Goal: Transaction & Acquisition: Purchase product/service

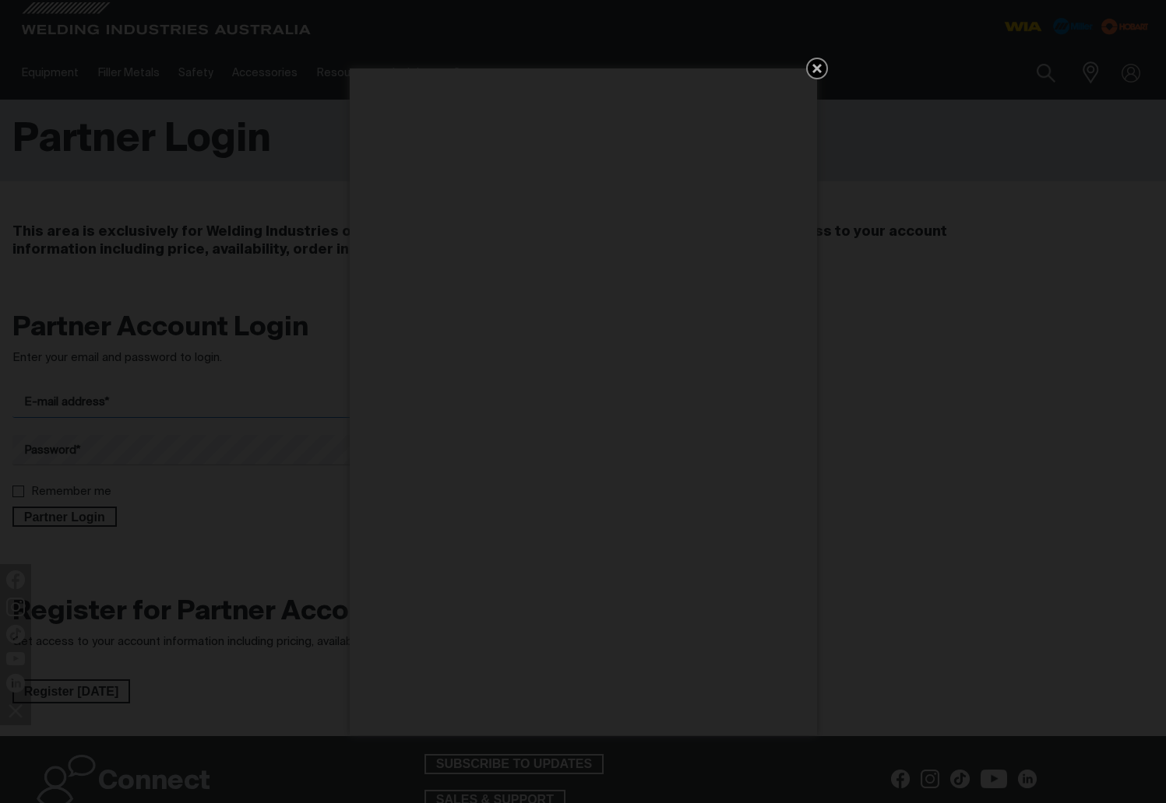
type input "[PERSON_NAME][EMAIL_ADDRESS][DOMAIN_NAME]"
click at [826, 65] on link "Get 5 WIA Welding Guides Free!" at bounding box center [817, 69] width 22 height 22
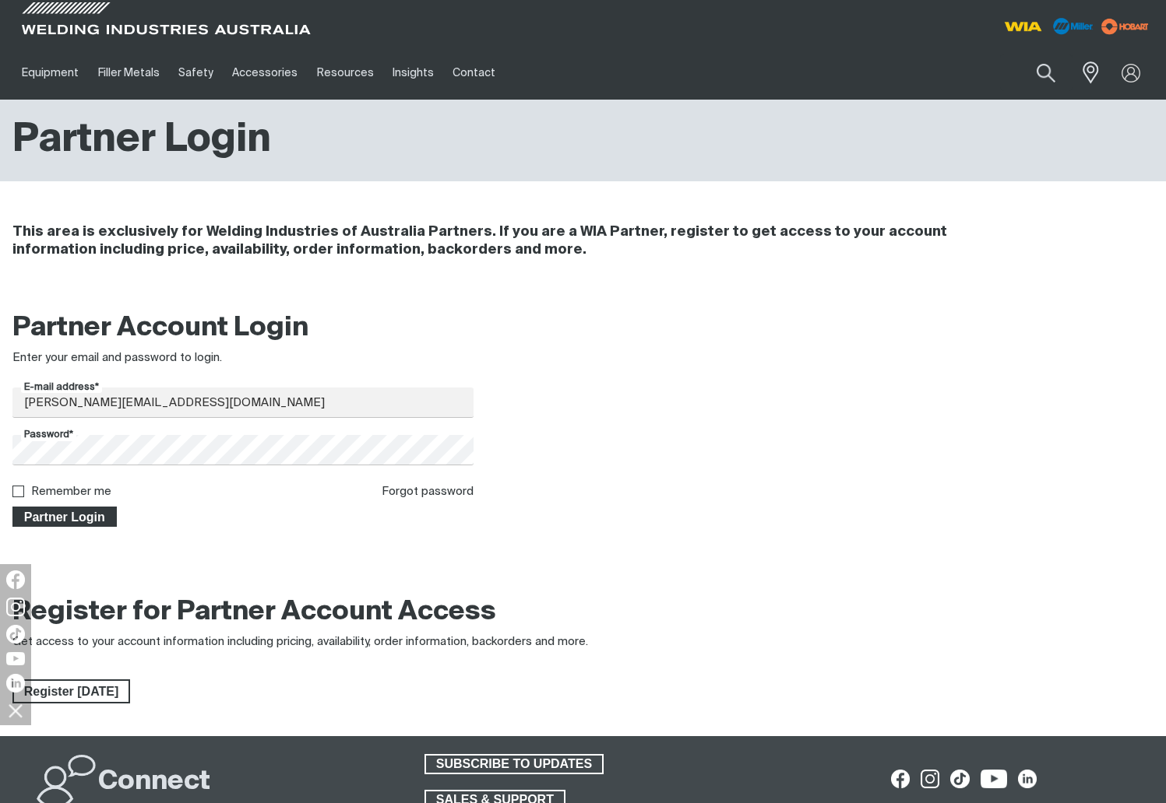
click at [71, 517] on span "Partner Login" at bounding box center [64, 517] width 101 height 20
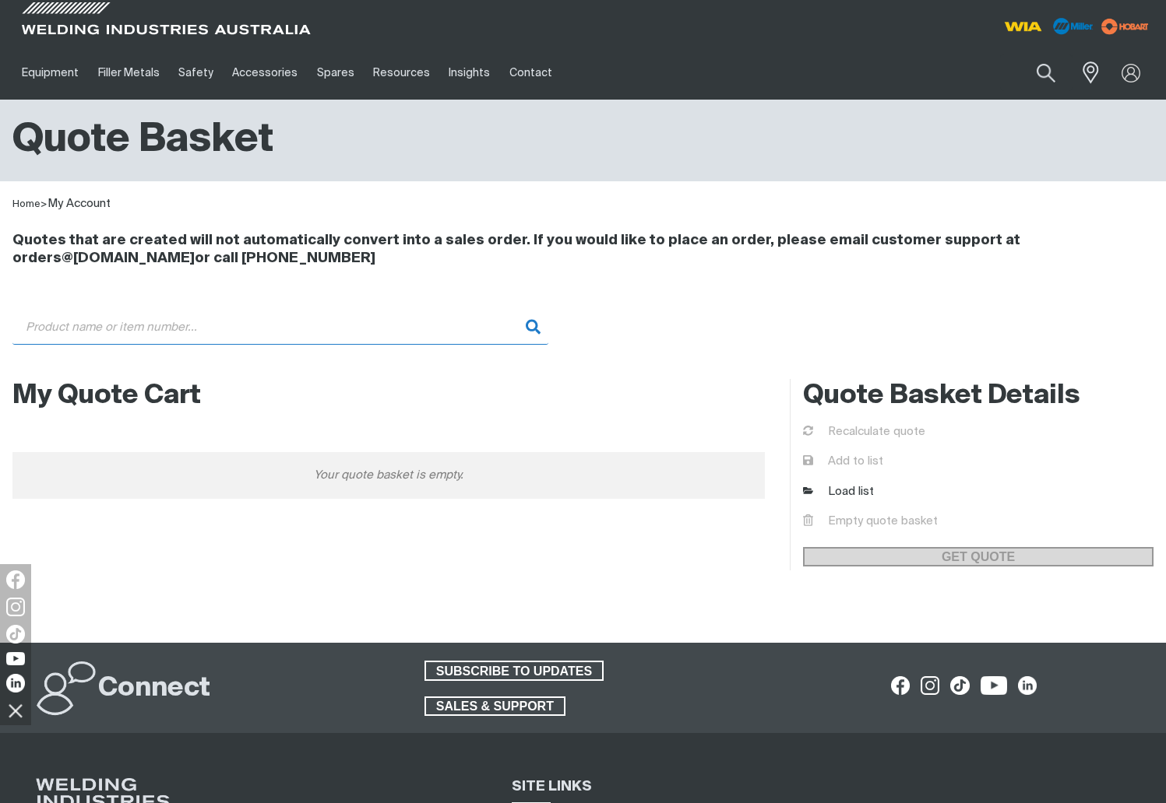
click at [153, 320] on input "Search" at bounding box center [280, 327] width 536 height 35
drag, startPoint x: 158, startPoint y: 333, endPoint x: -30, endPoint y: 325, distance: 187.8
click at [0, 325] on html "Jump to main navigation Equipment Stick Welders TIG Welders MIG Welders Multi-P…" at bounding box center [583, 558] width 1166 height 1116
drag, startPoint x: 86, startPoint y: 324, endPoint x: -5, endPoint y: 320, distance: 91.2
click at [0, 320] on html "Jump to main navigation Equipment Stick Welders TIG Welders MIG Welders Multi-P…" at bounding box center [583, 558] width 1166 height 1116
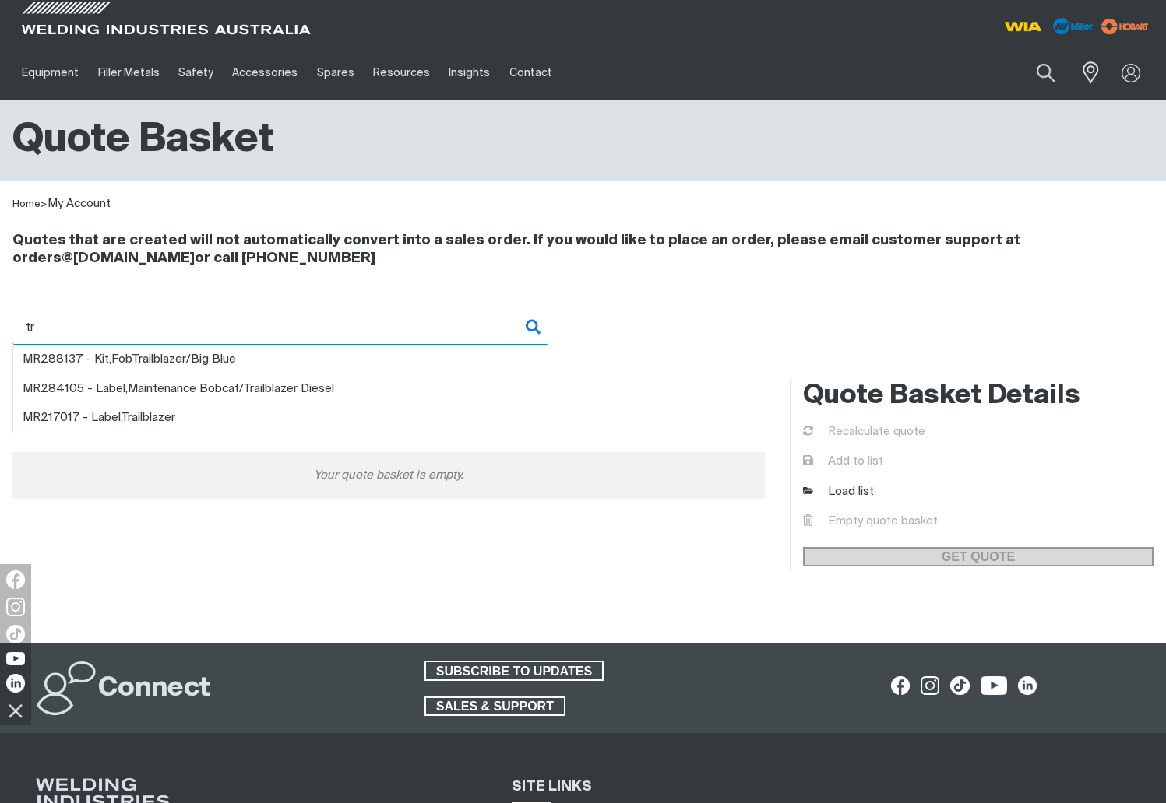
type input "t"
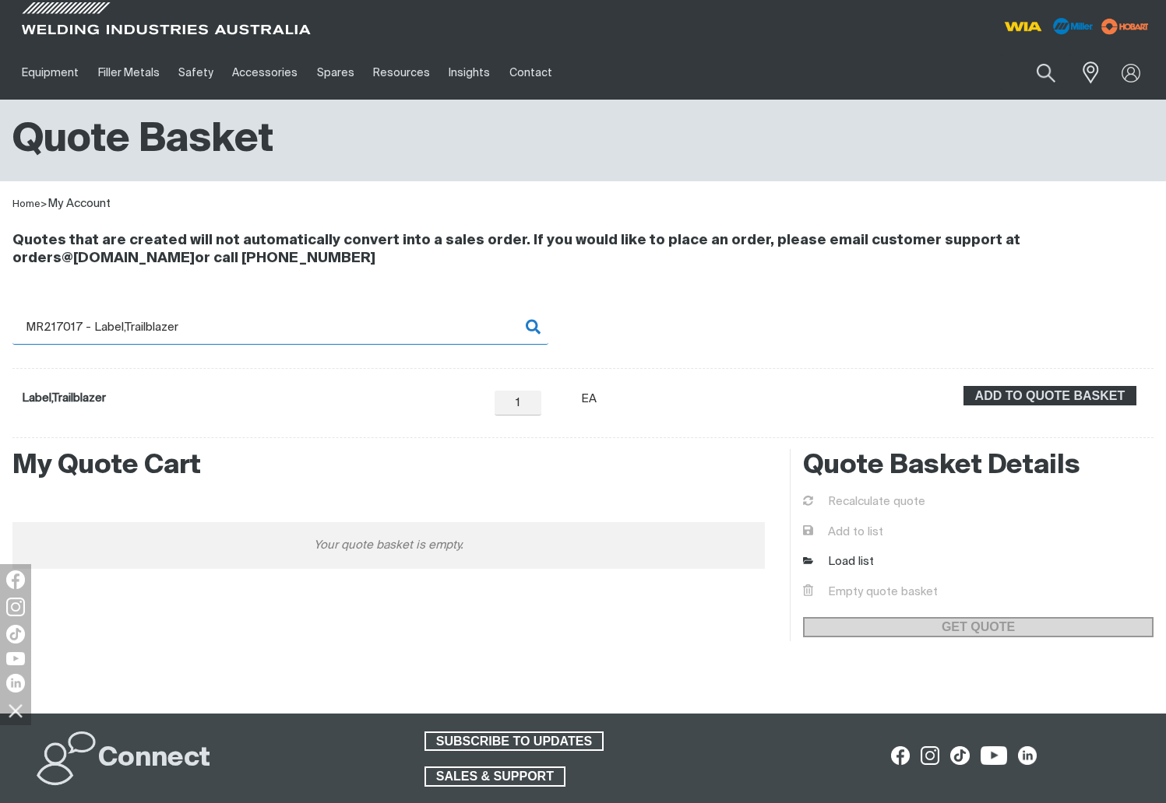
click at [378, 336] on input "MR217017 - Label,Trailblazer" at bounding box center [280, 327] width 536 height 35
drag, startPoint x: 221, startPoint y: 338, endPoint x: -3, endPoint y: 325, distance: 224.6
click at [0, 325] on html "Jump to main navigation Equipment Stick Welders TIG Welders MIG Welders Multi-P…" at bounding box center [583, 593] width 1166 height 1187
paste input "907799"
click at [26, 327] on input "907799" at bounding box center [280, 327] width 536 height 35
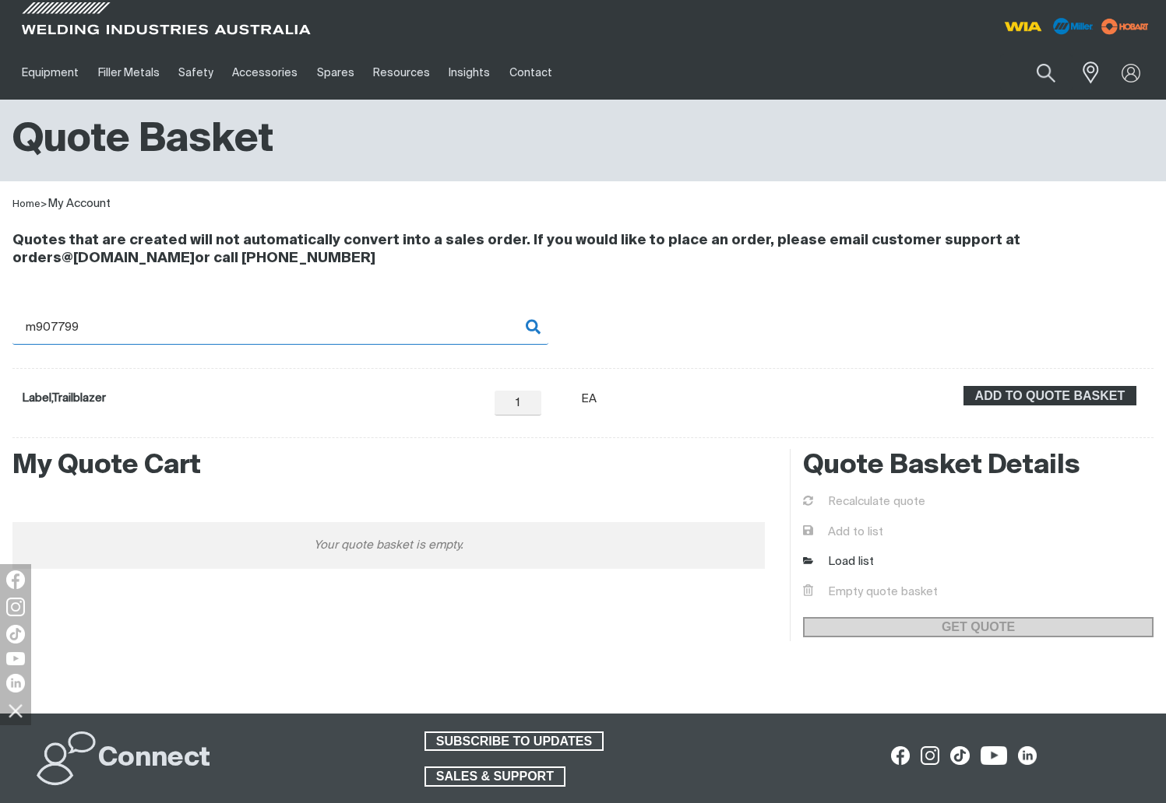
type input "mr907799"
